Goal: Task Accomplishment & Management: Manage account settings

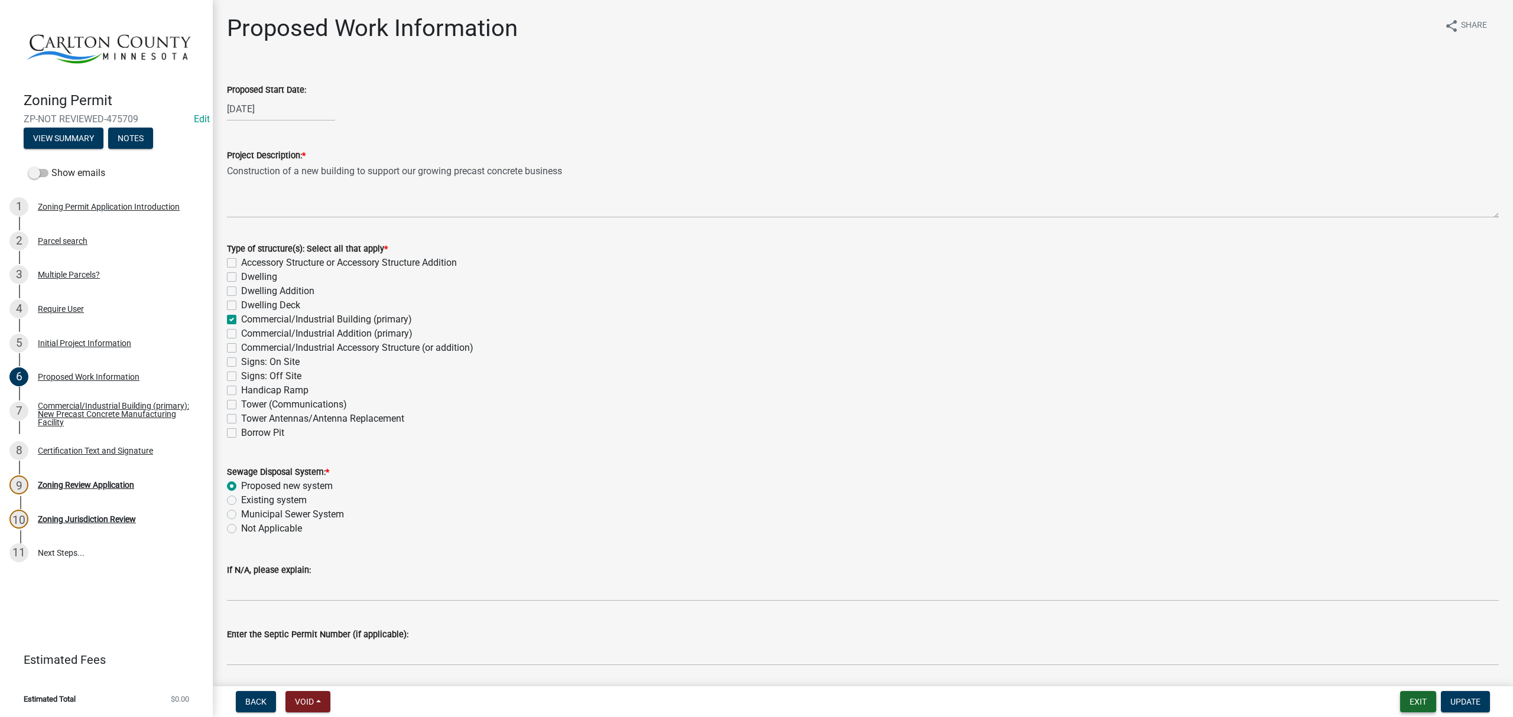
click at [1427, 702] on button "Exit" at bounding box center [1418, 701] width 36 height 21
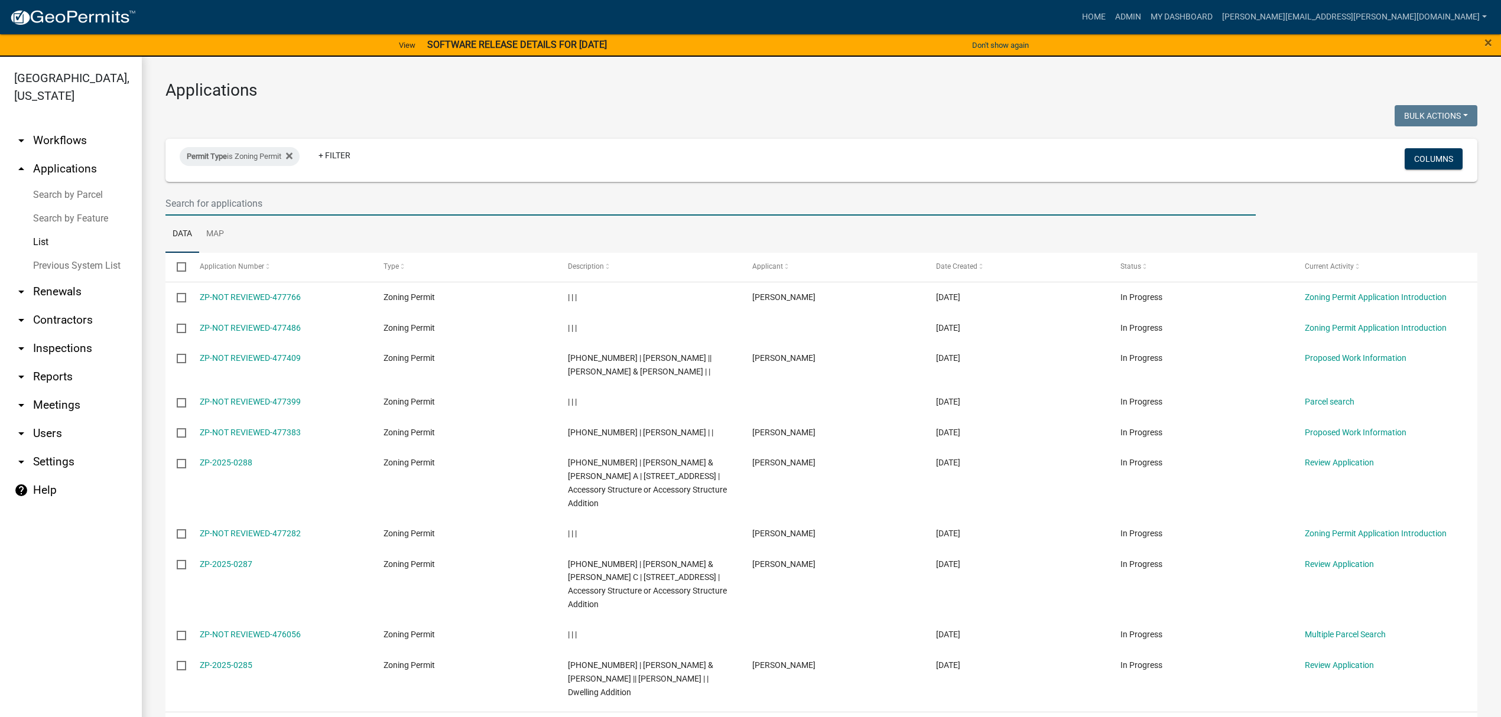
click at [336, 196] on input "text" at bounding box center [710, 203] width 1090 height 24
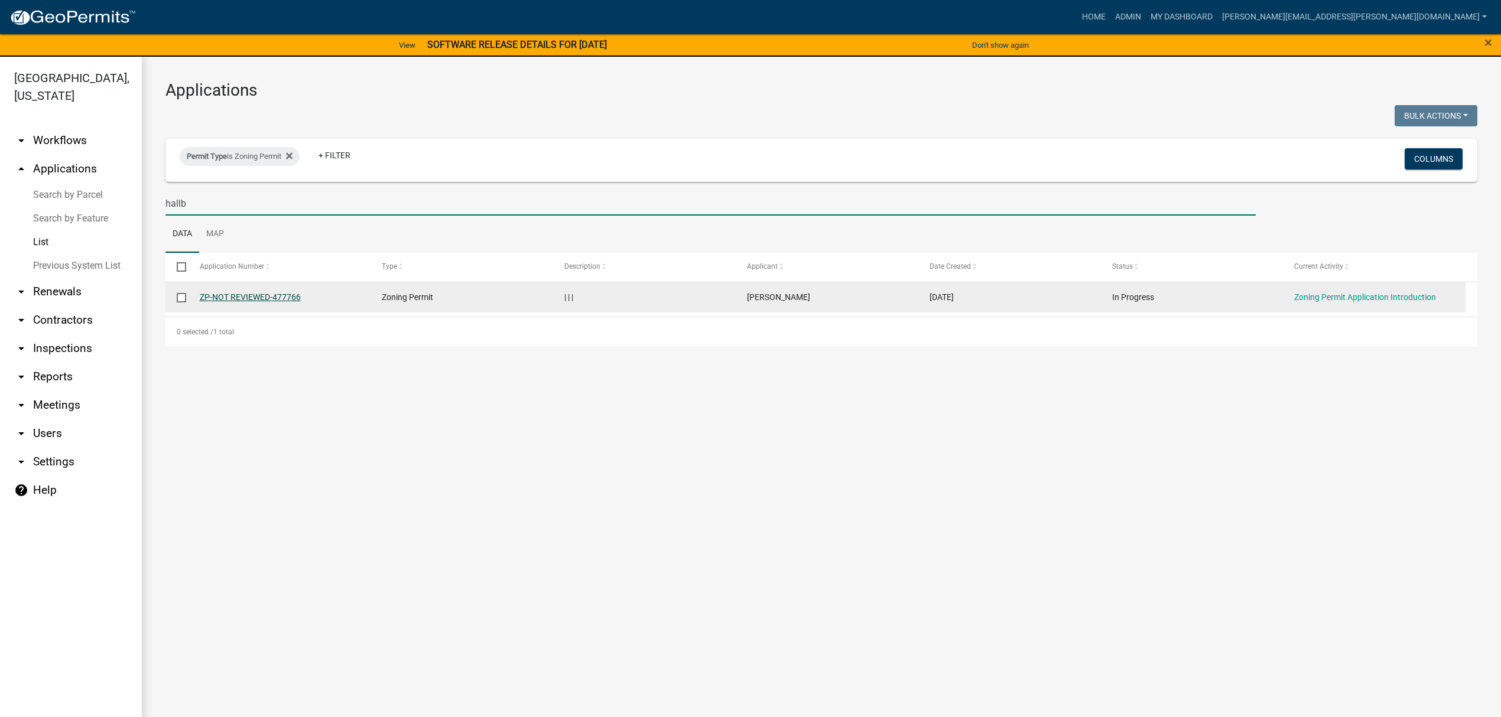
type input "hallb"
click at [291, 294] on link "ZP-NOT REVIEWED-477766" at bounding box center [250, 297] width 101 height 9
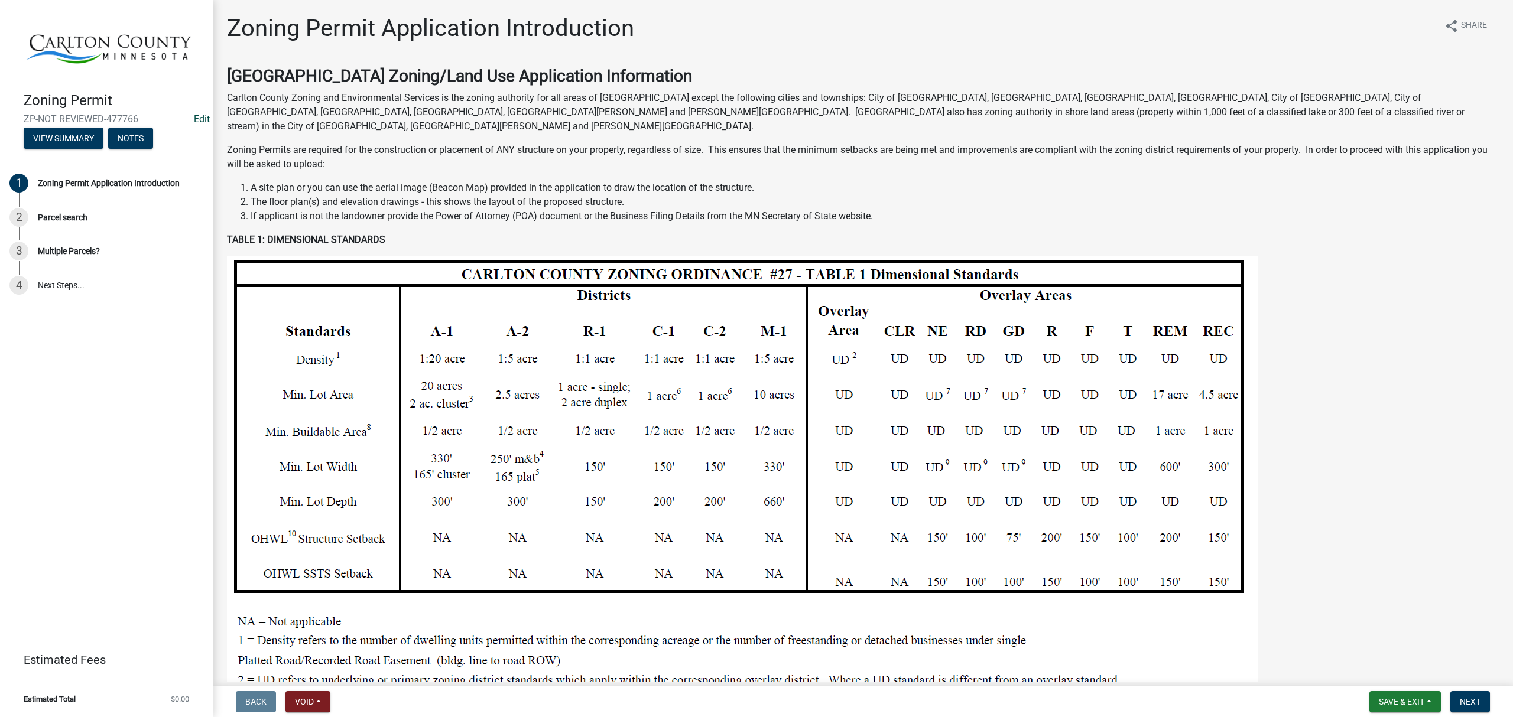
click at [202, 116] on link "Edit" at bounding box center [202, 118] width 16 height 11
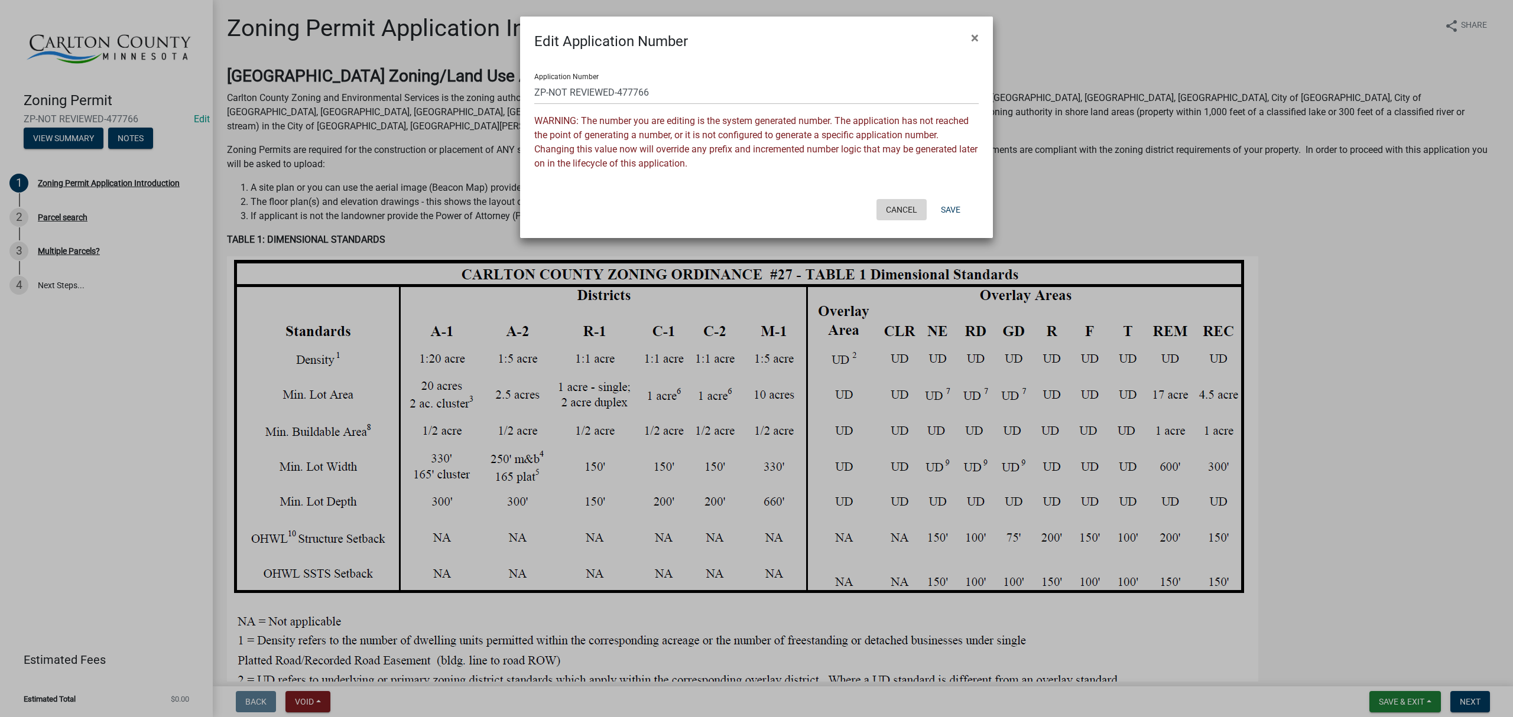
click at [906, 206] on button "Cancel" at bounding box center [901, 209] width 50 height 21
